Goal: Task Accomplishment & Management: Manage account settings

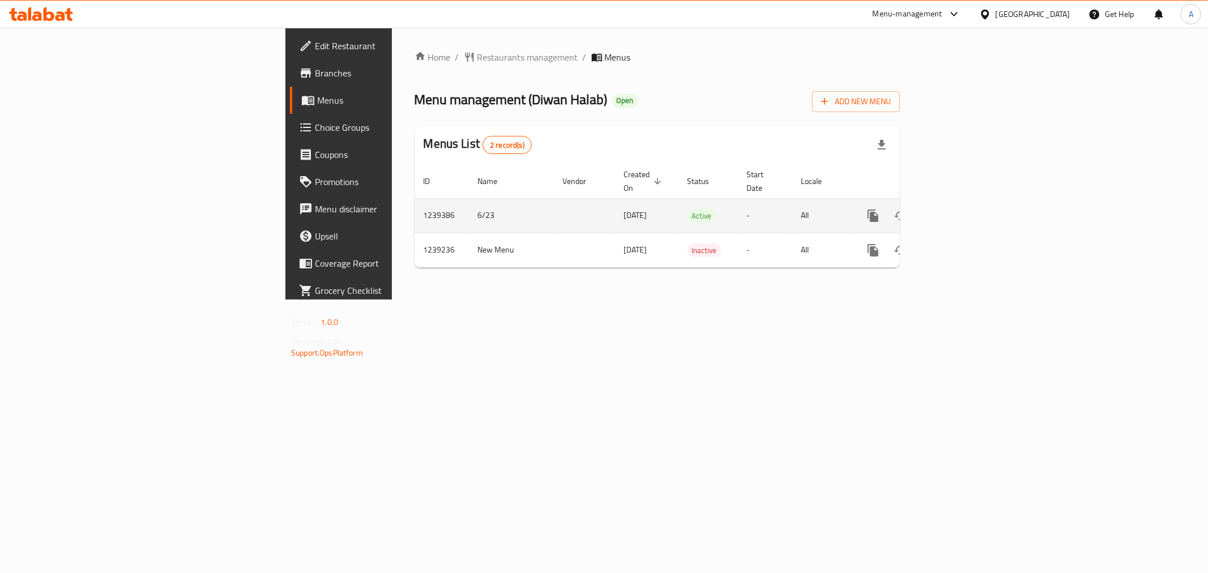
click at [962, 209] on icon "enhanced table" at bounding box center [955, 216] width 14 height 14
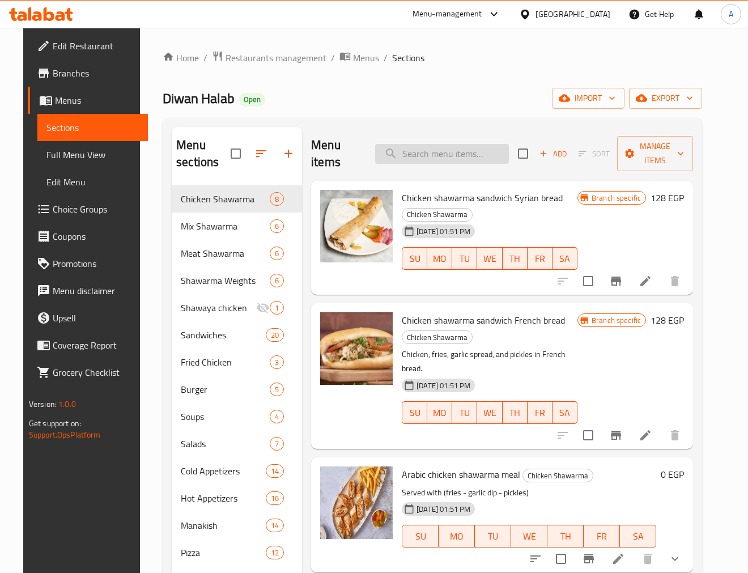
click at [454, 153] on input "search" at bounding box center [442, 154] width 134 height 20
paste input "منقوشة سجق"
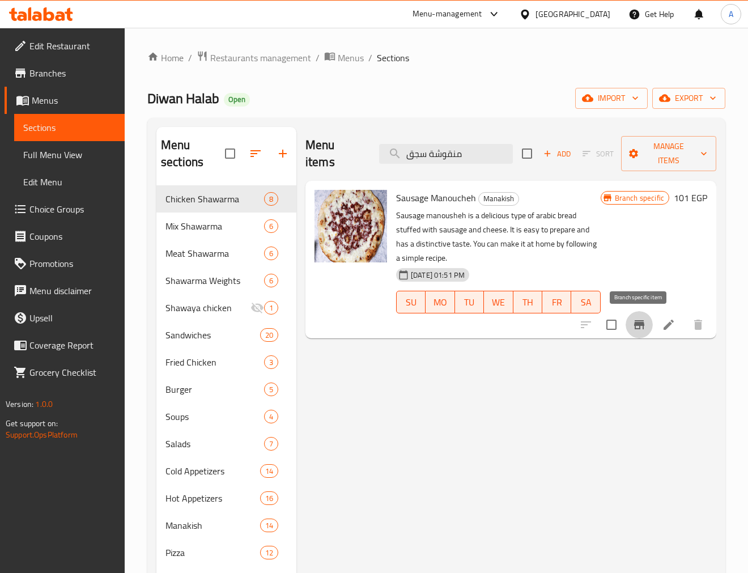
click at [633, 322] on icon "Branch-specific-item" at bounding box center [639, 325] width 14 height 14
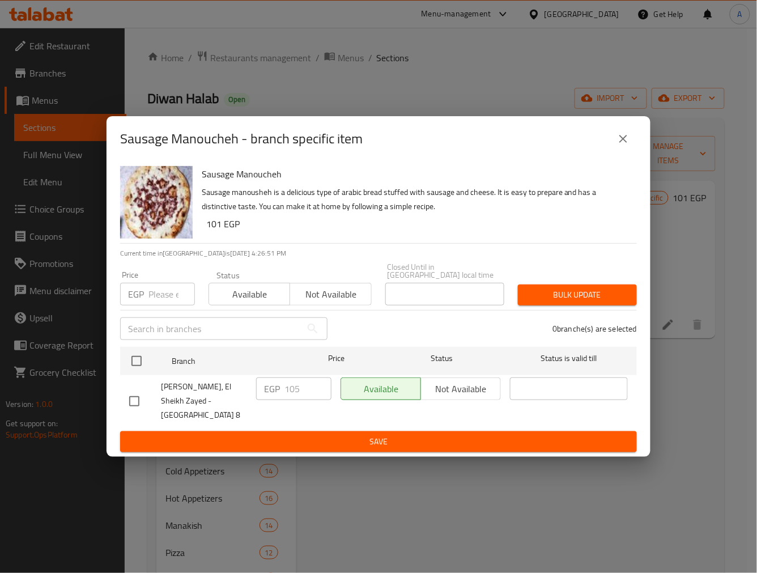
click at [627, 138] on button "close" at bounding box center [623, 138] width 27 height 27
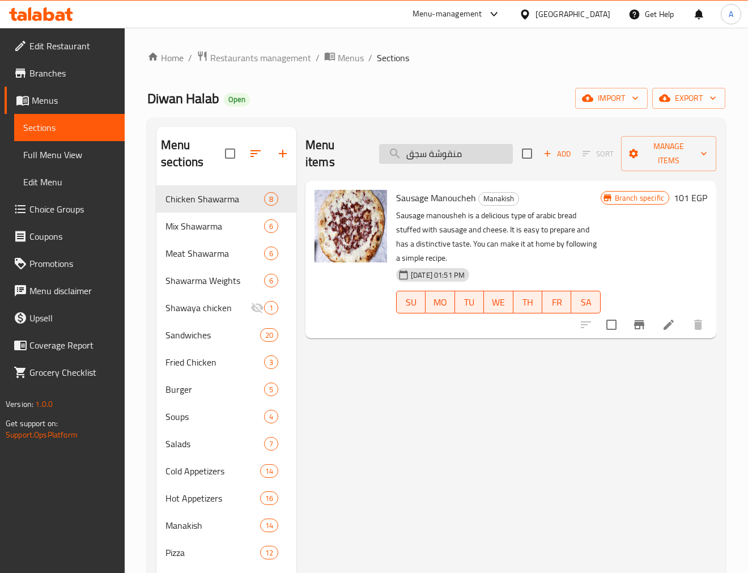
click at [492, 160] on input "منقوشة سجق" at bounding box center [446, 154] width 134 height 20
paste input "فراخ باربكيو"
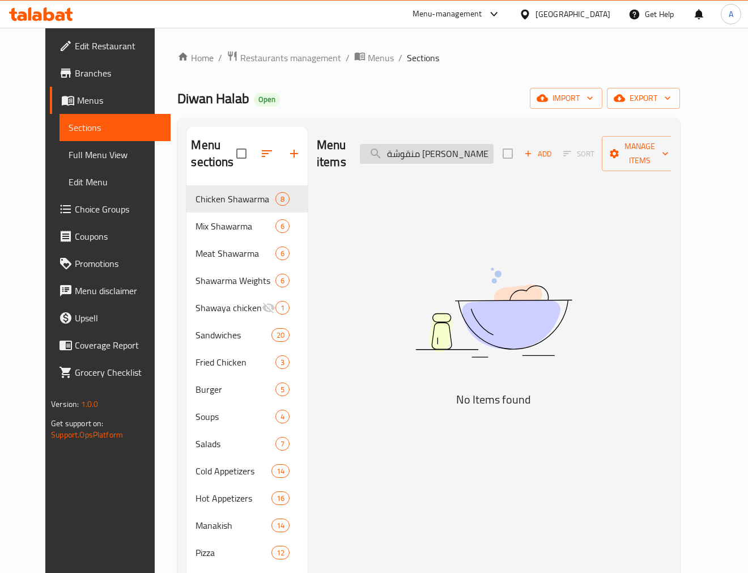
click at [432, 158] on input "منقوشة [PERSON_NAME]" at bounding box center [427, 154] width 134 height 20
click at [427, 158] on input "منقوشة [PERSON_NAME]" at bounding box center [427, 154] width 134 height 20
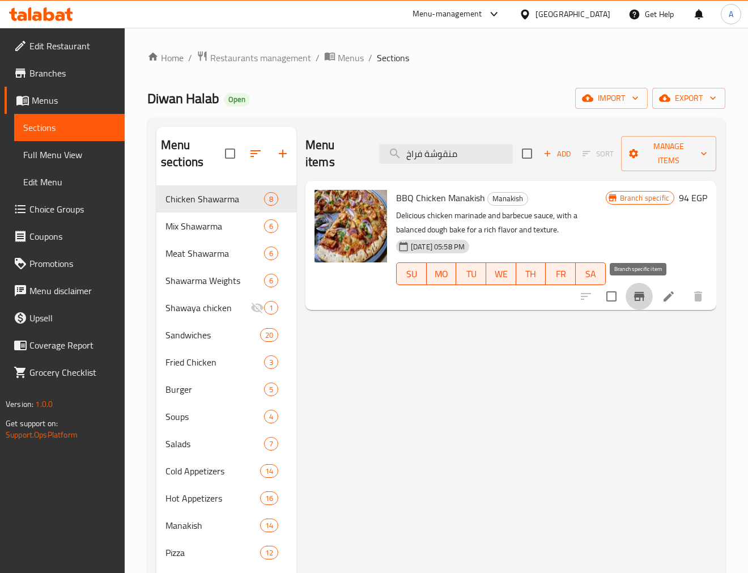
click at [636, 290] on icon "Branch-specific-item" at bounding box center [639, 297] width 14 height 14
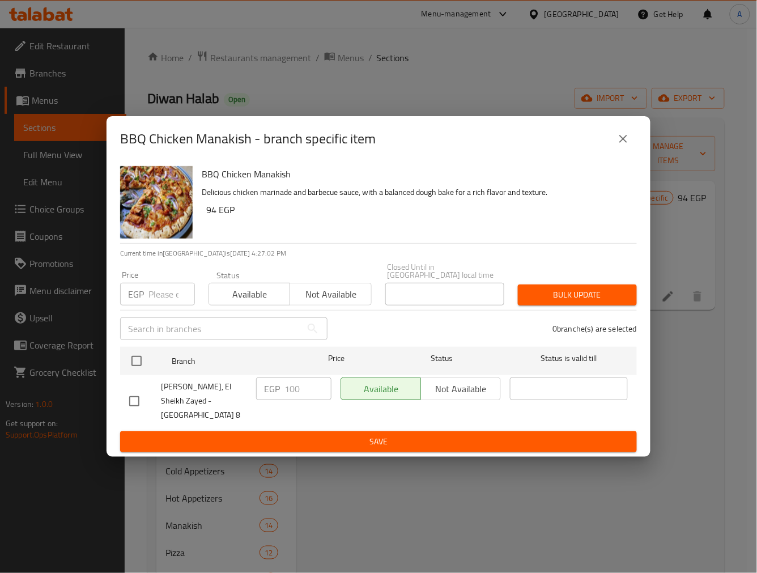
click at [624, 146] on icon "close" at bounding box center [623, 139] width 14 height 14
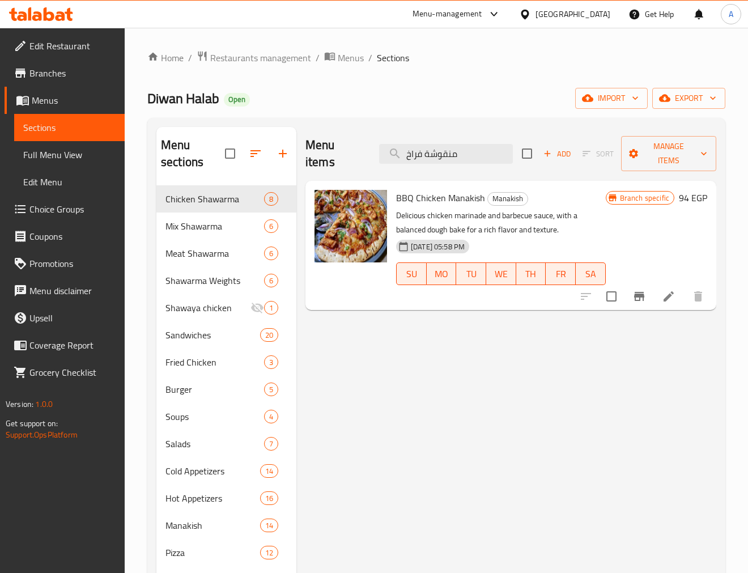
click at [453, 141] on div "Menu items منقوشة فراخ Add Sort Manage items" at bounding box center [510, 154] width 411 height 54
click at [452, 156] on input "منقوشة فراخ" at bounding box center [446, 154] width 134 height 20
paste input "حمرة"
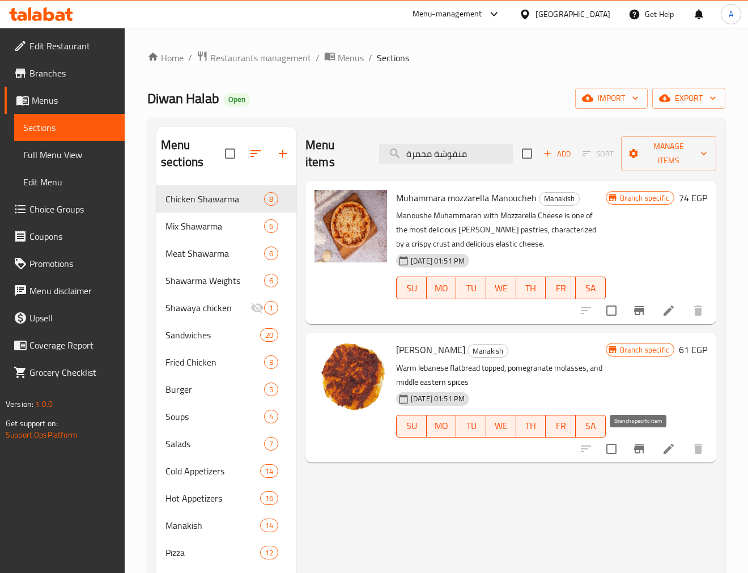
click at [636, 453] on icon "Branch-specific-item" at bounding box center [639, 449] width 14 height 14
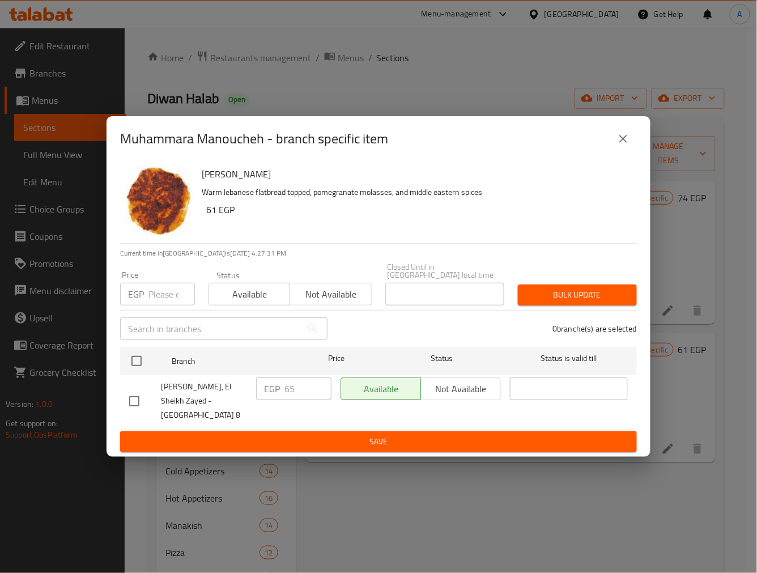
click at [626, 143] on icon "close" at bounding box center [623, 139] width 8 height 8
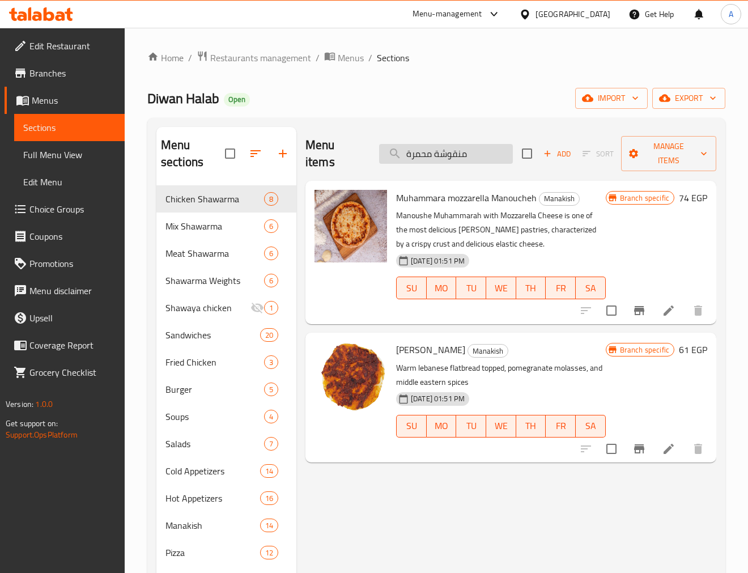
click at [476, 161] on input "منقوشة محمرة" at bounding box center [446, 154] width 134 height 20
paste input "يمون بلنعناع"
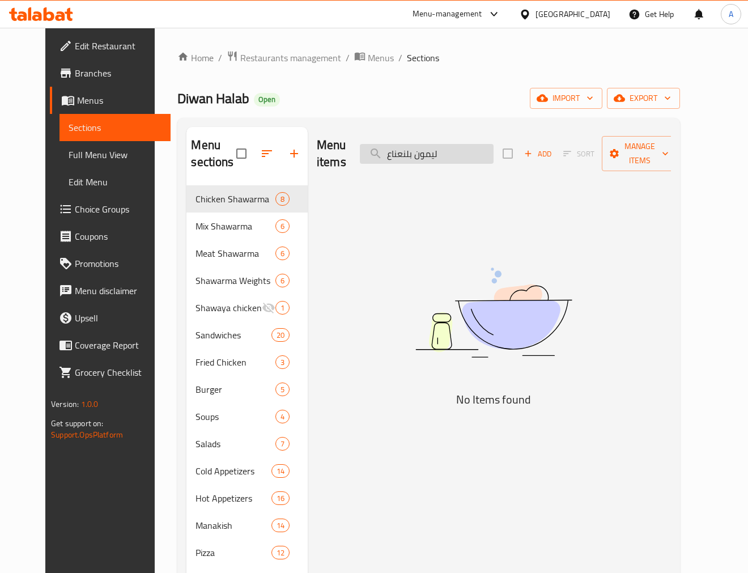
click at [427, 158] on input "ليمون بلنعناع" at bounding box center [427, 154] width 134 height 20
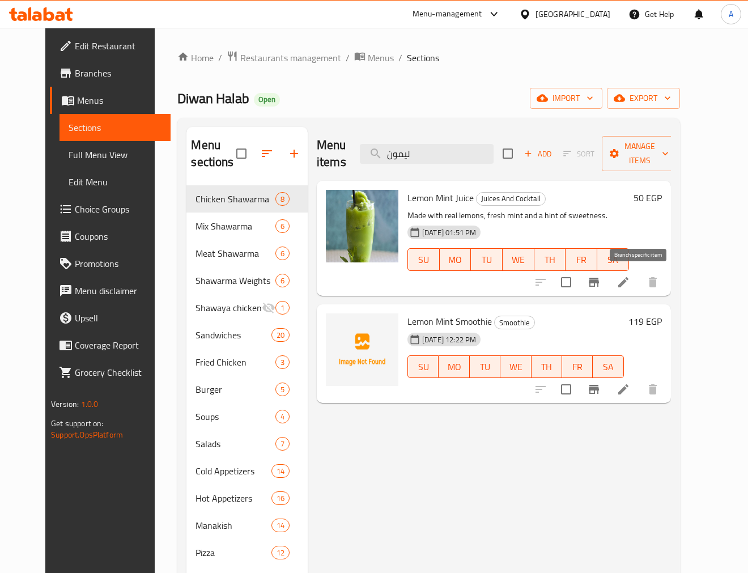
click at [607, 291] on button "Branch-specific-item" at bounding box center [593, 282] width 27 height 27
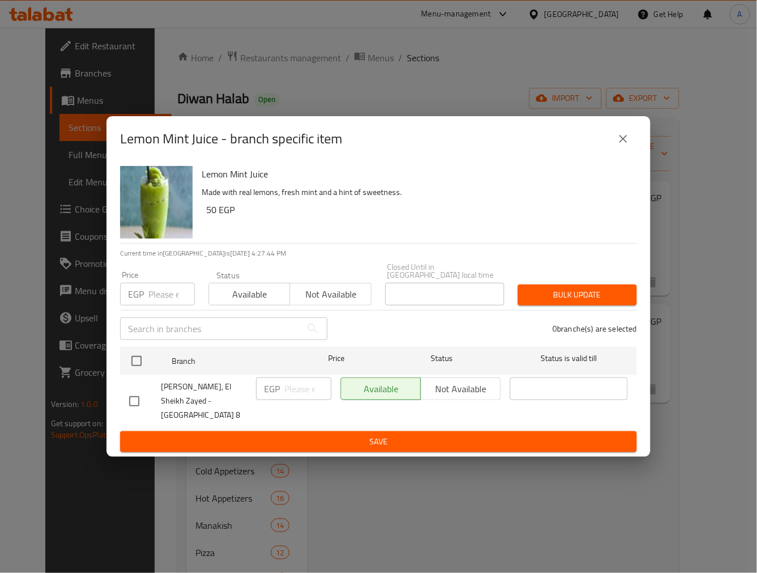
click at [631, 152] on button "close" at bounding box center [623, 138] width 27 height 27
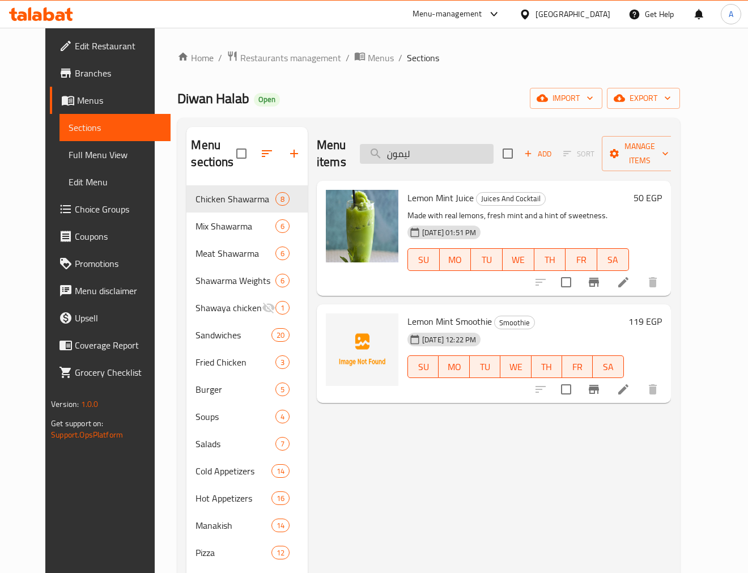
click at [457, 162] on input "ليمون" at bounding box center [427, 154] width 134 height 20
paste input "بطيخ"
click at [457, 162] on input "ليمونبطيخ" at bounding box center [427, 154] width 134 height 20
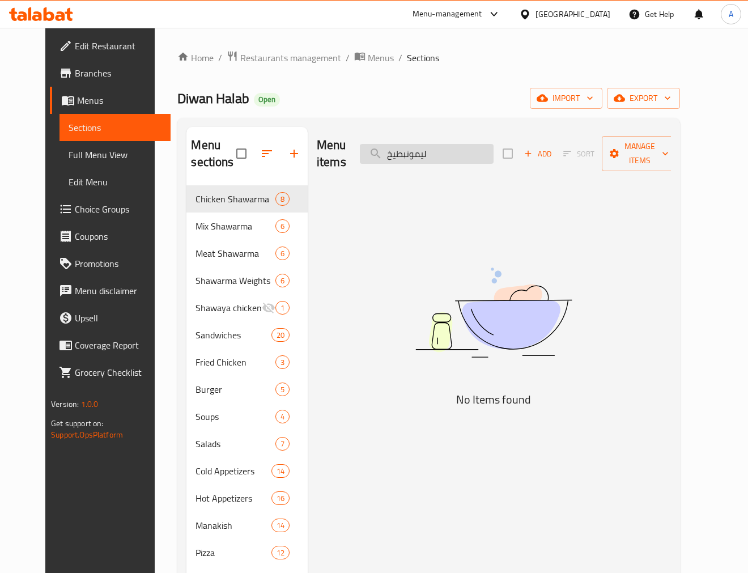
paste input "search"
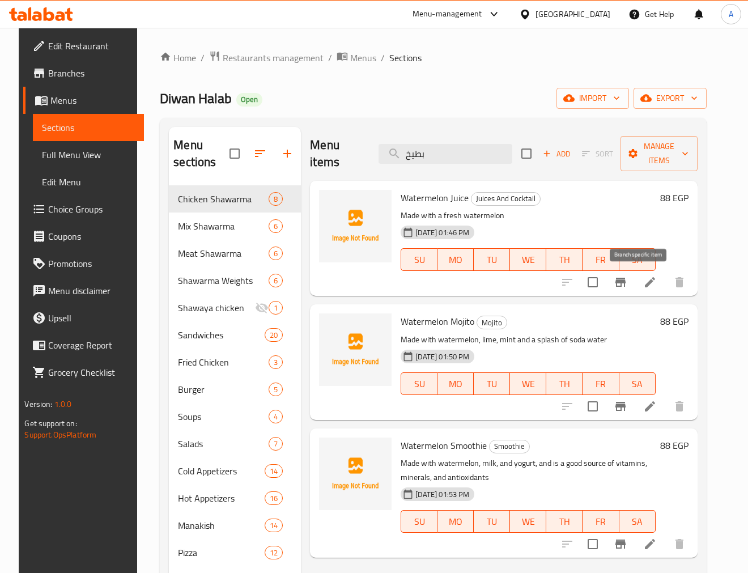
type input "بطيخ"
click at [627, 282] on icon "Branch-specific-item" at bounding box center [621, 282] width 14 height 14
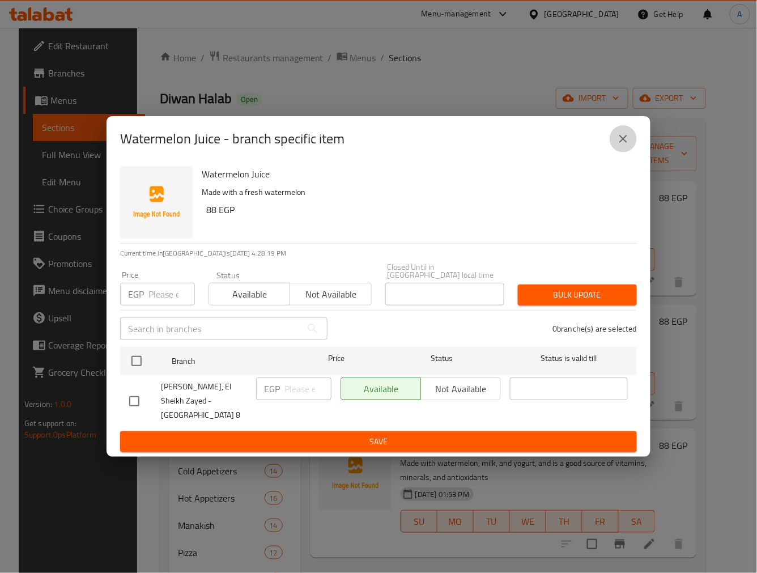
click at [622, 143] on icon "close" at bounding box center [623, 139] width 8 height 8
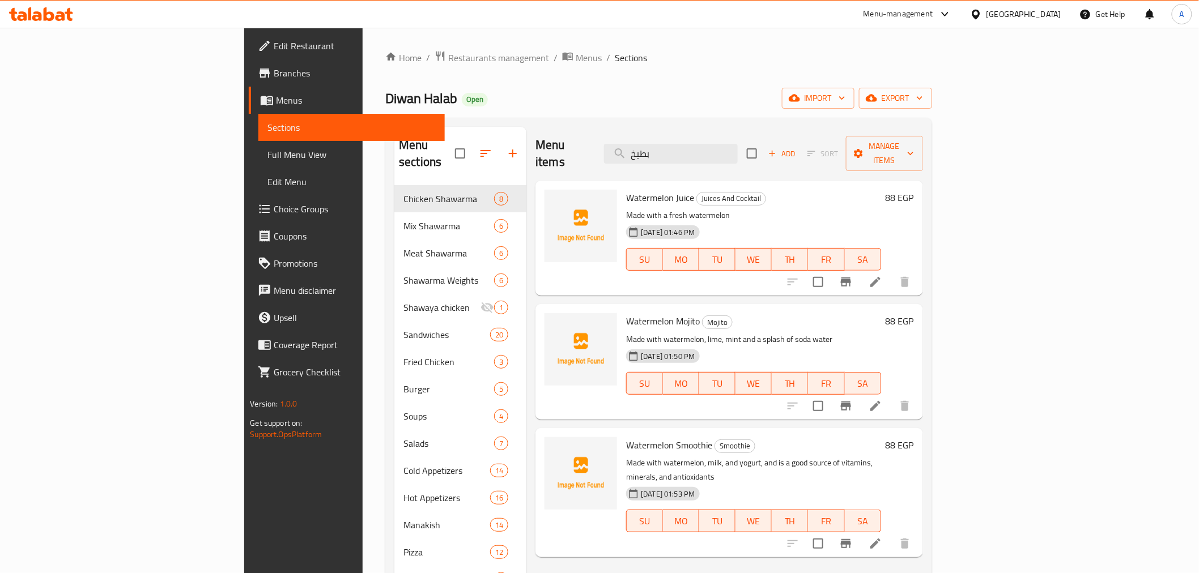
click at [1045, 9] on div "[GEOGRAPHIC_DATA]" at bounding box center [1023, 14] width 75 height 12
click at [914, 160] on div "Jordan" at bounding box center [912, 165] width 40 height 26
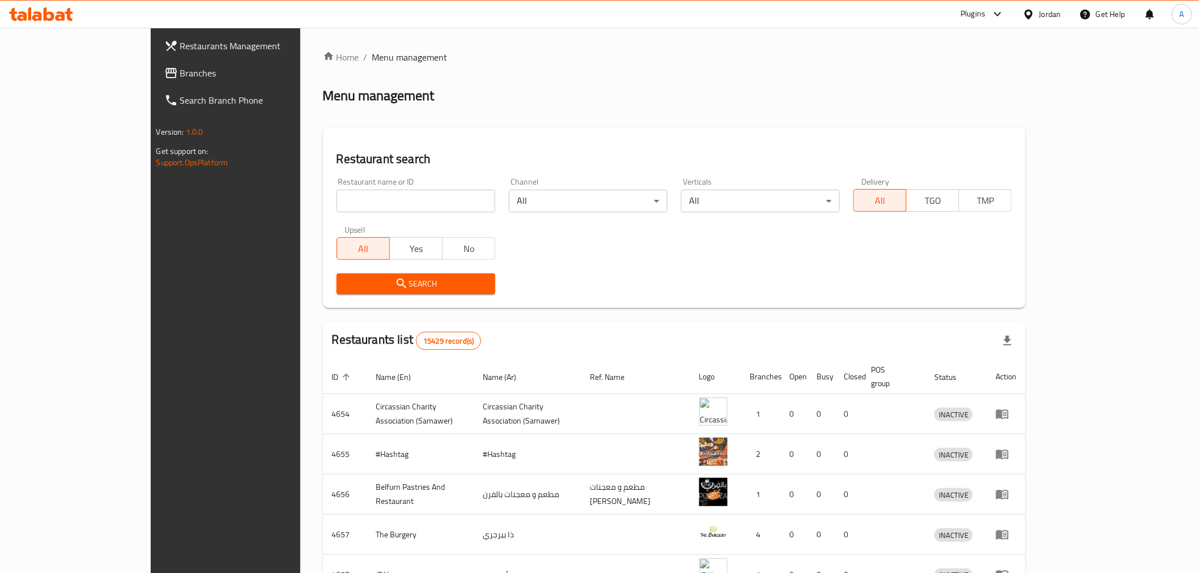
click at [180, 76] on span "Branches" at bounding box center [260, 73] width 161 height 14
